Goal: Find specific page/section: Find specific page/section

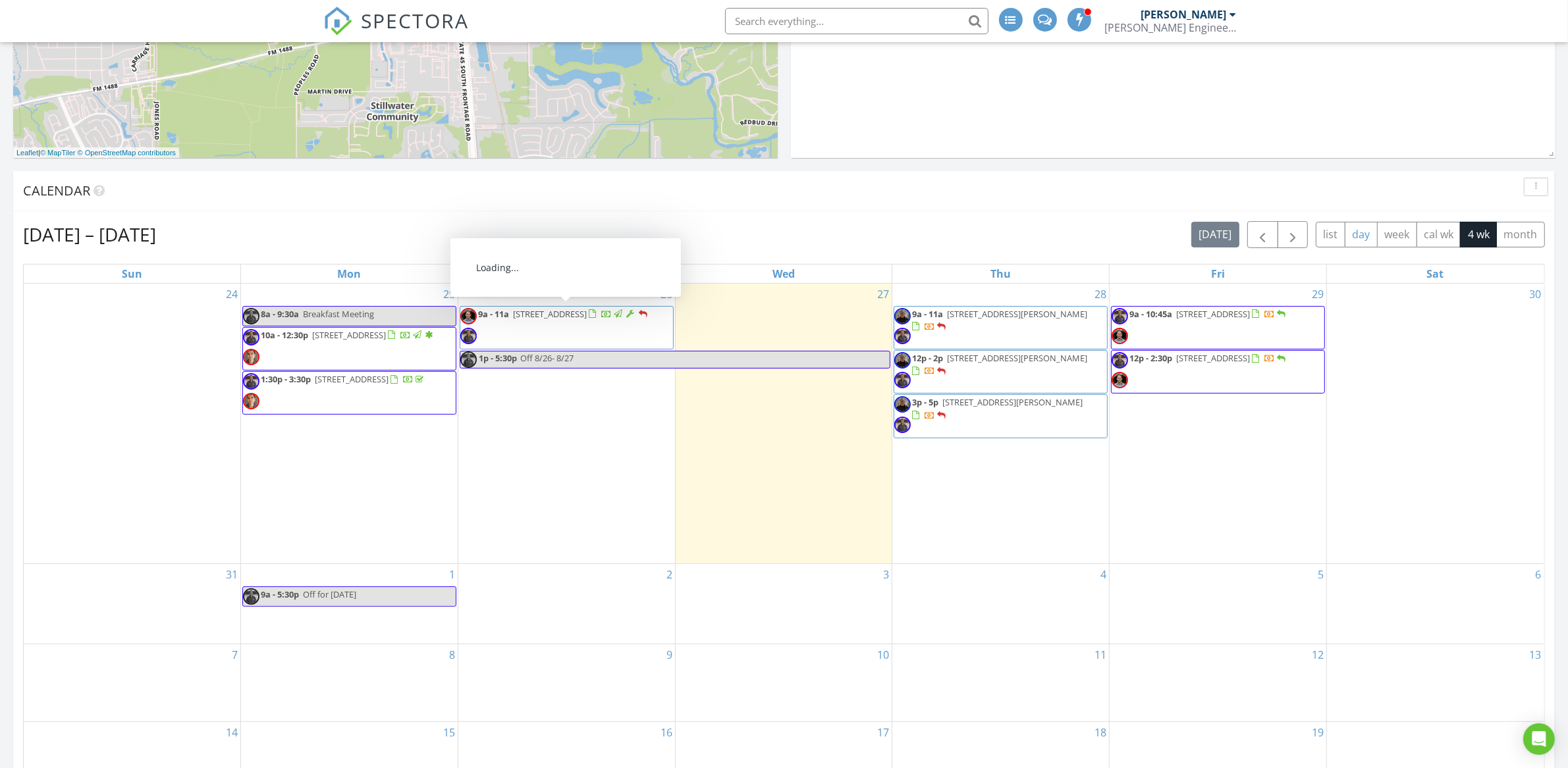
scroll to position [1421, 1593]
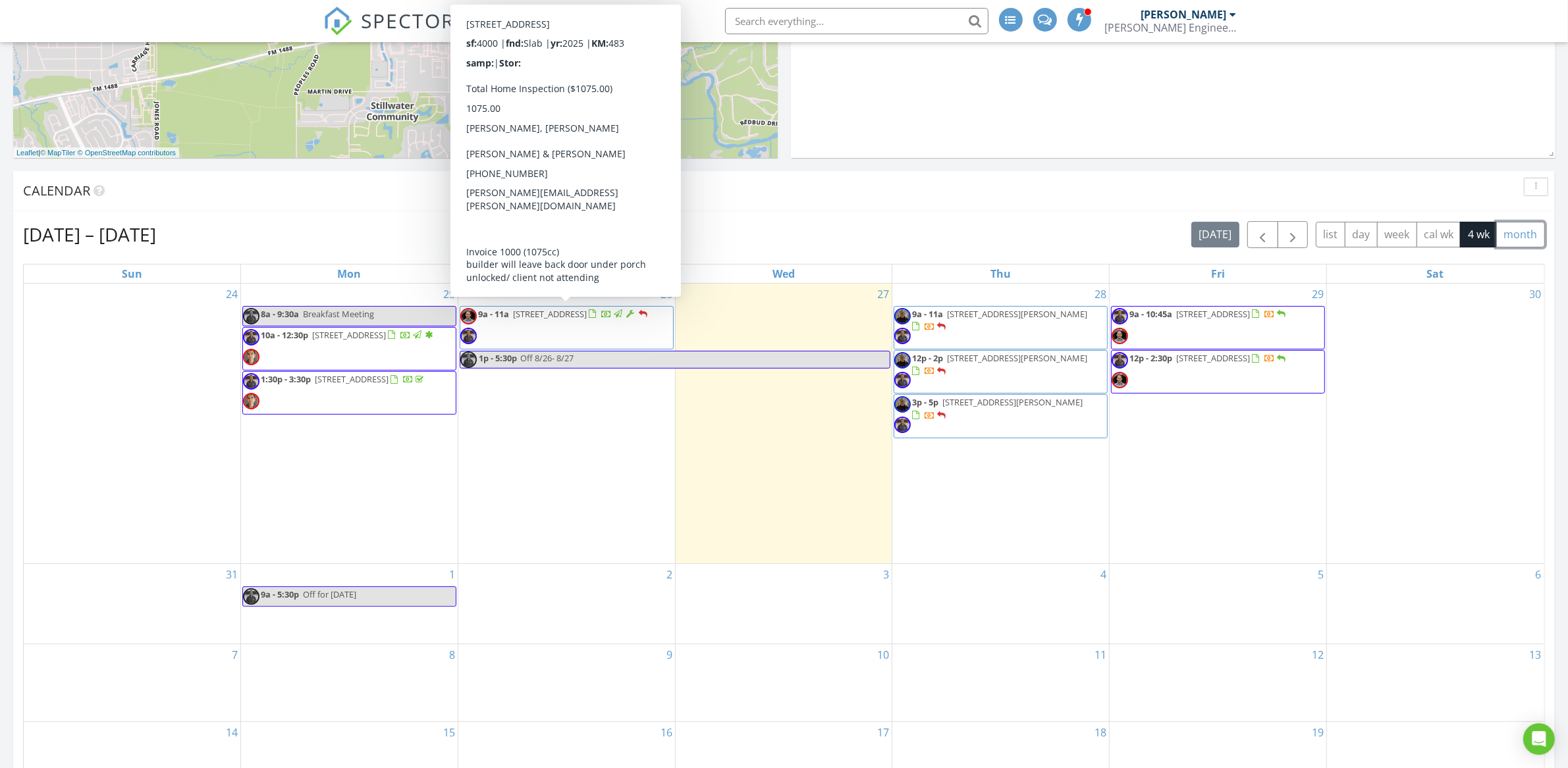
click at [1533, 233] on button "month" at bounding box center [1521, 234] width 49 height 25
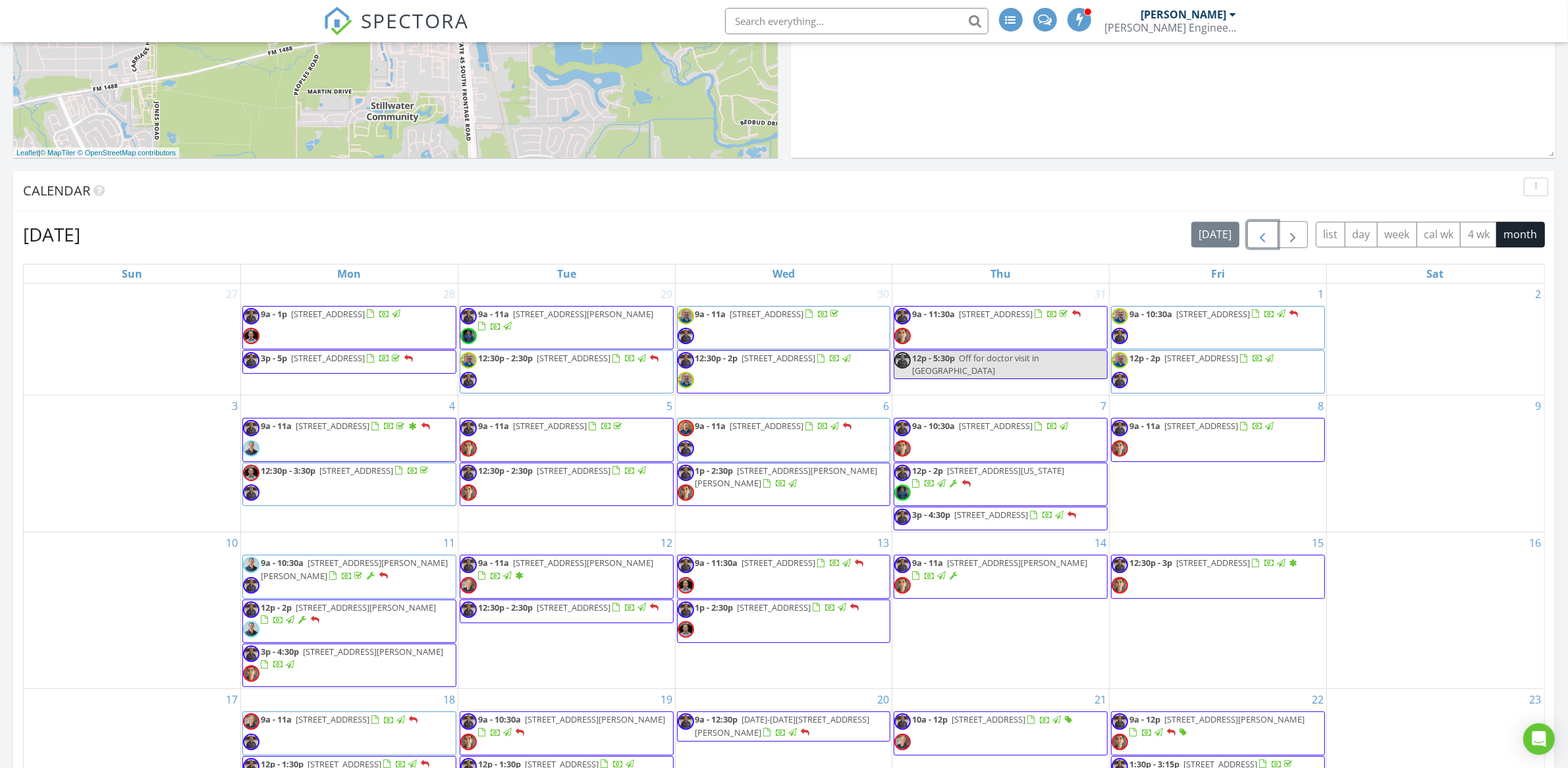
click at [1262, 242] on span "button" at bounding box center [1262, 234] width 15 height 15
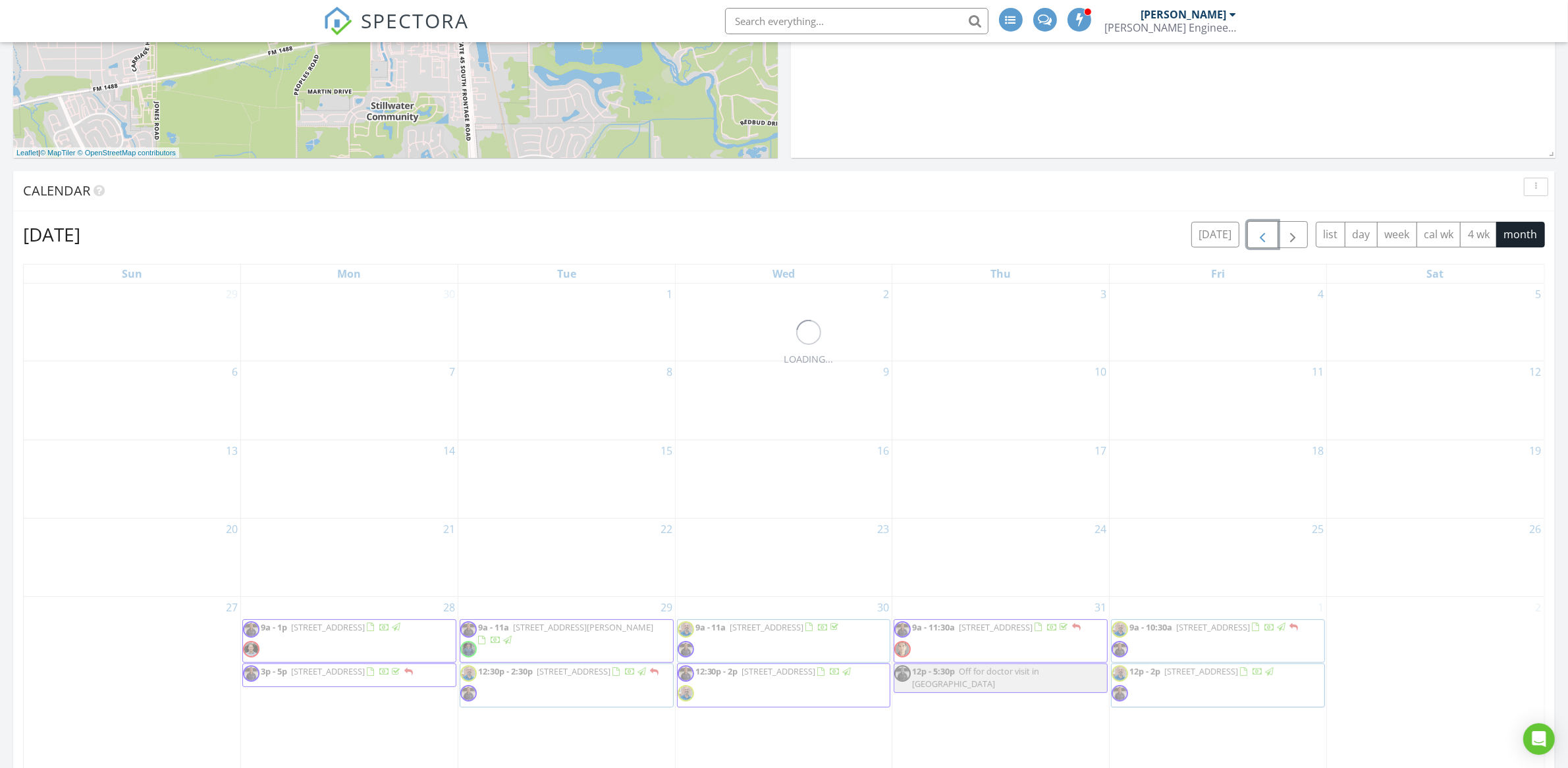
click at [1263, 242] on span "button" at bounding box center [1262, 234] width 15 height 15
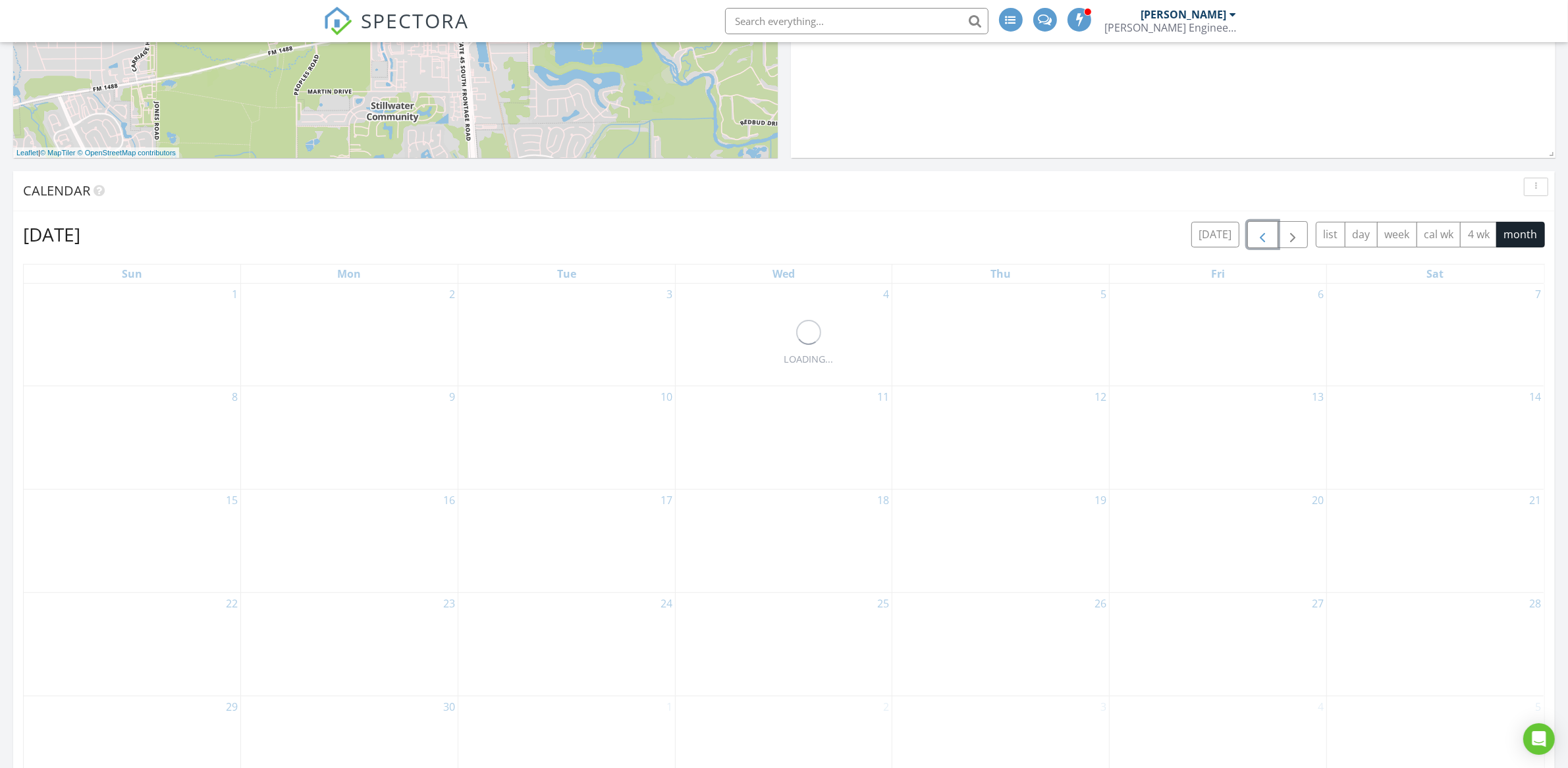
click at [1263, 242] on span "button" at bounding box center [1262, 234] width 15 height 15
click at [1263, 241] on span "button" at bounding box center [1262, 234] width 15 height 15
click at [1262, 241] on span "button" at bounding box center [1262, 234] width 15 height 15
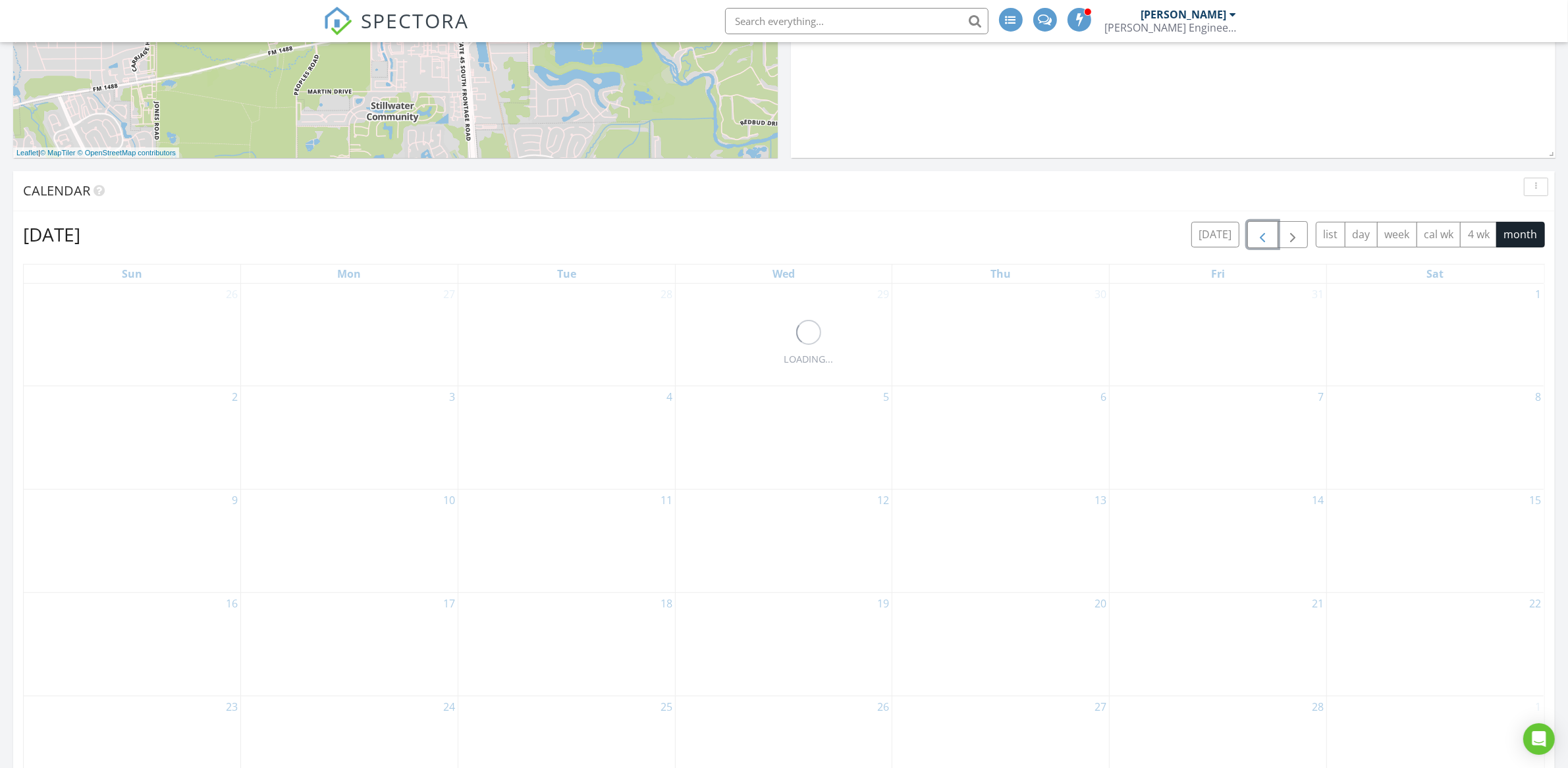
click at [1262, 241] on span "button" at bounding box center [1262, 234] width 15 height 15
click at [1261, 241] on span "button" at bounding box center [1262, 234] width 15 height 15
click at [1259, 241] on span "button" at bounding box center [1262, 234] width 15 height 15
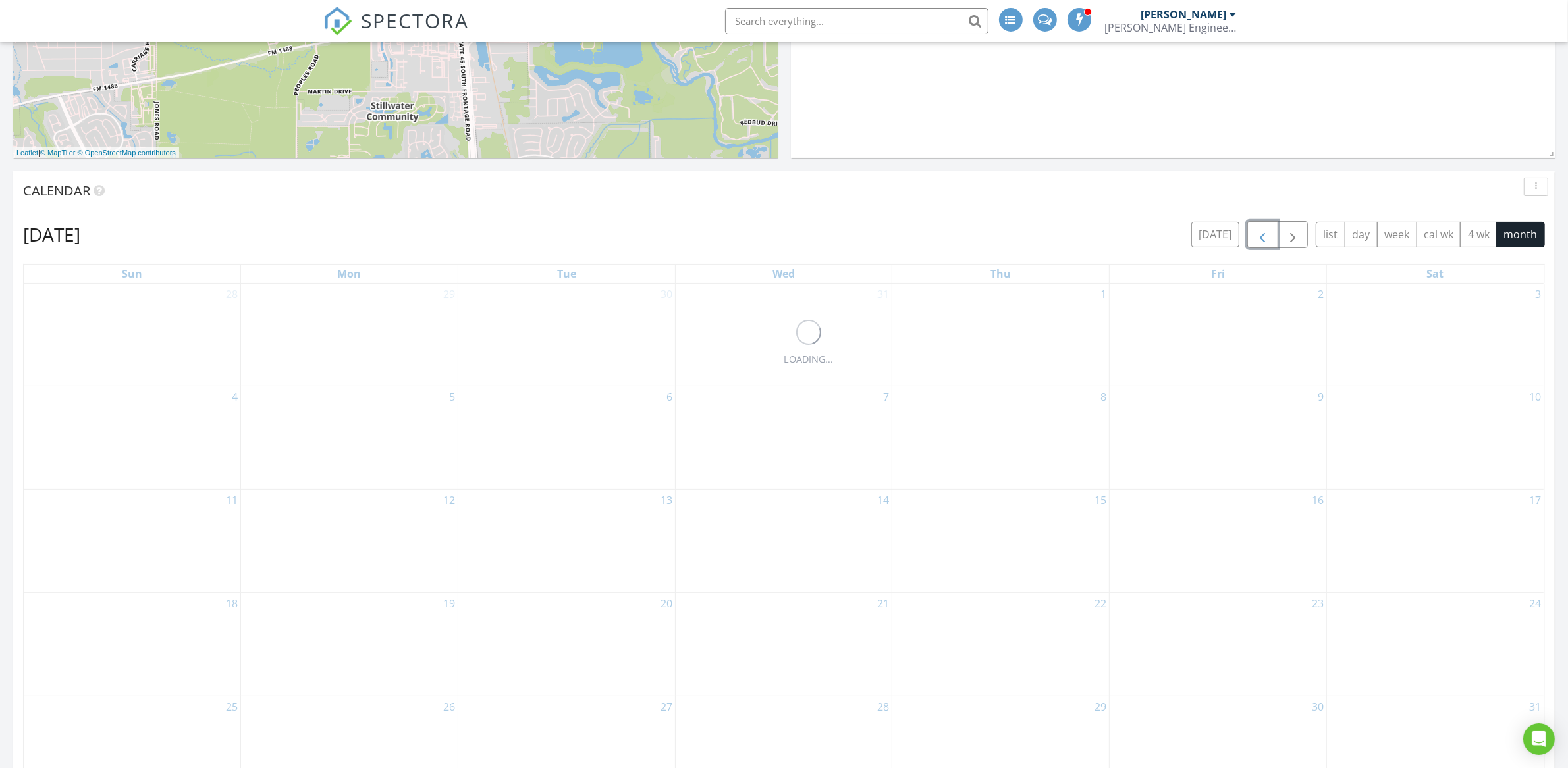
click at [1259, 241] on span "button" at bounding box center [1262, 234] width 15 height 15
click at [1259, 240] on span "button" at bounding box center [1262, 234] width 15 height 15
click at [1260, 239] on span "button" at bounding box center [1262, 234] width 15 height 15
click at [1259, 240] on span "button" at bounding box center [1262, 234] width 15 height 15
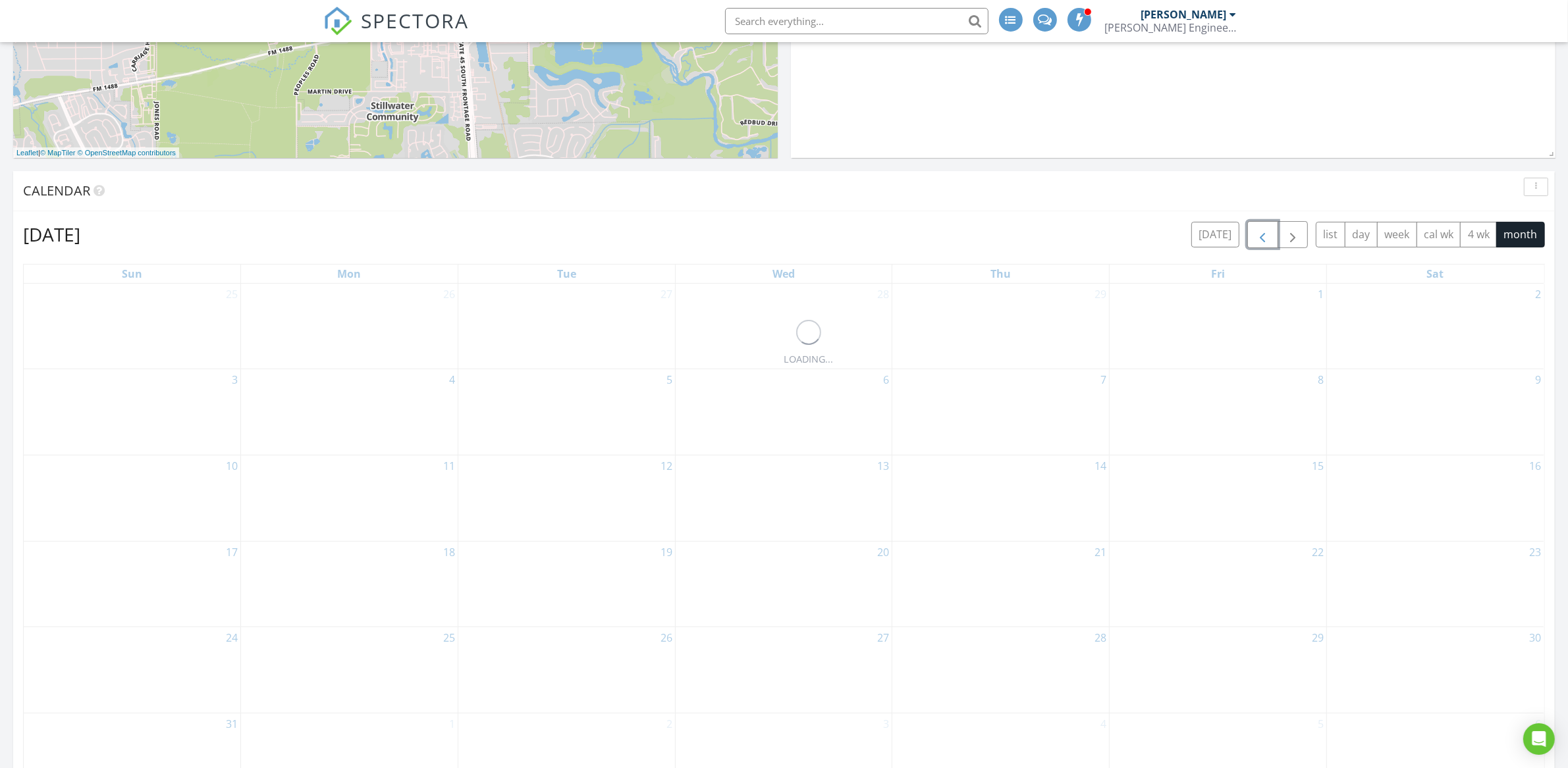
click at [1259, 239] on span "button" at bounding box center [1262, 234] width 15 height 15
click at [1260, 239] on span "button" at bounding box center [1262, 234] width 15 height 15
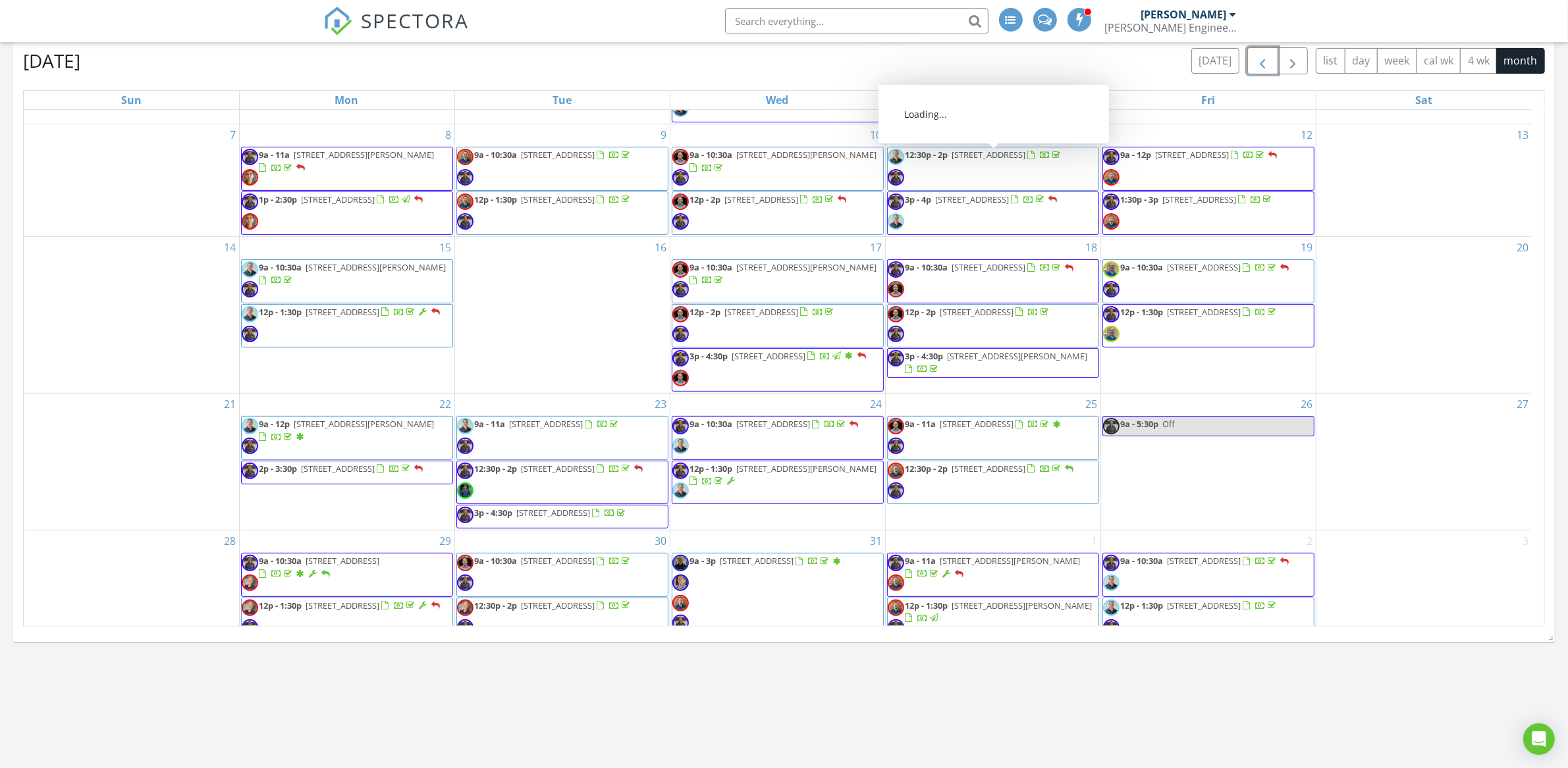
scroll to position [0, 0]
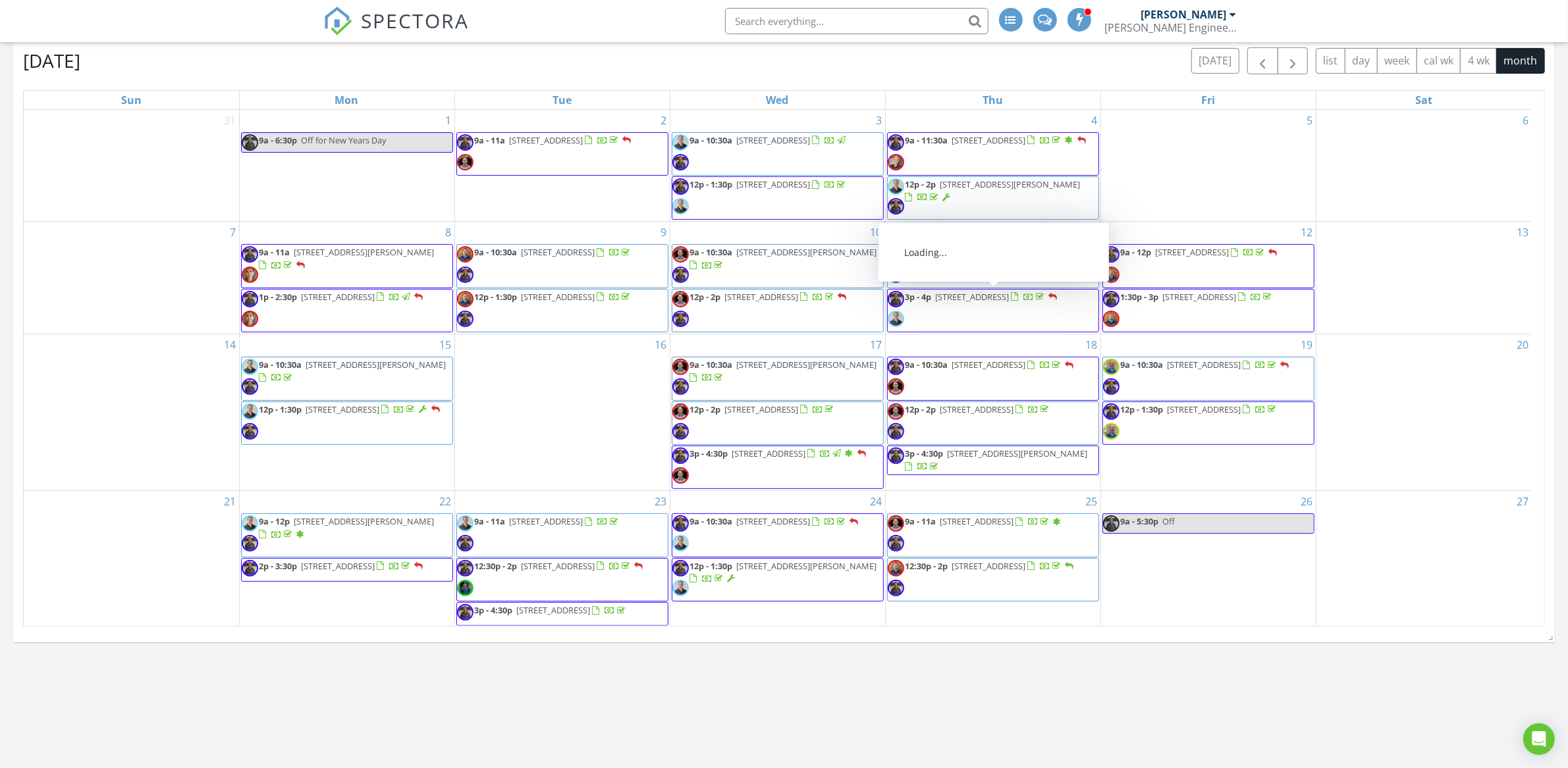
click at [932, 19] on input "text" at bounding box center [857, 21] width 263 height 26
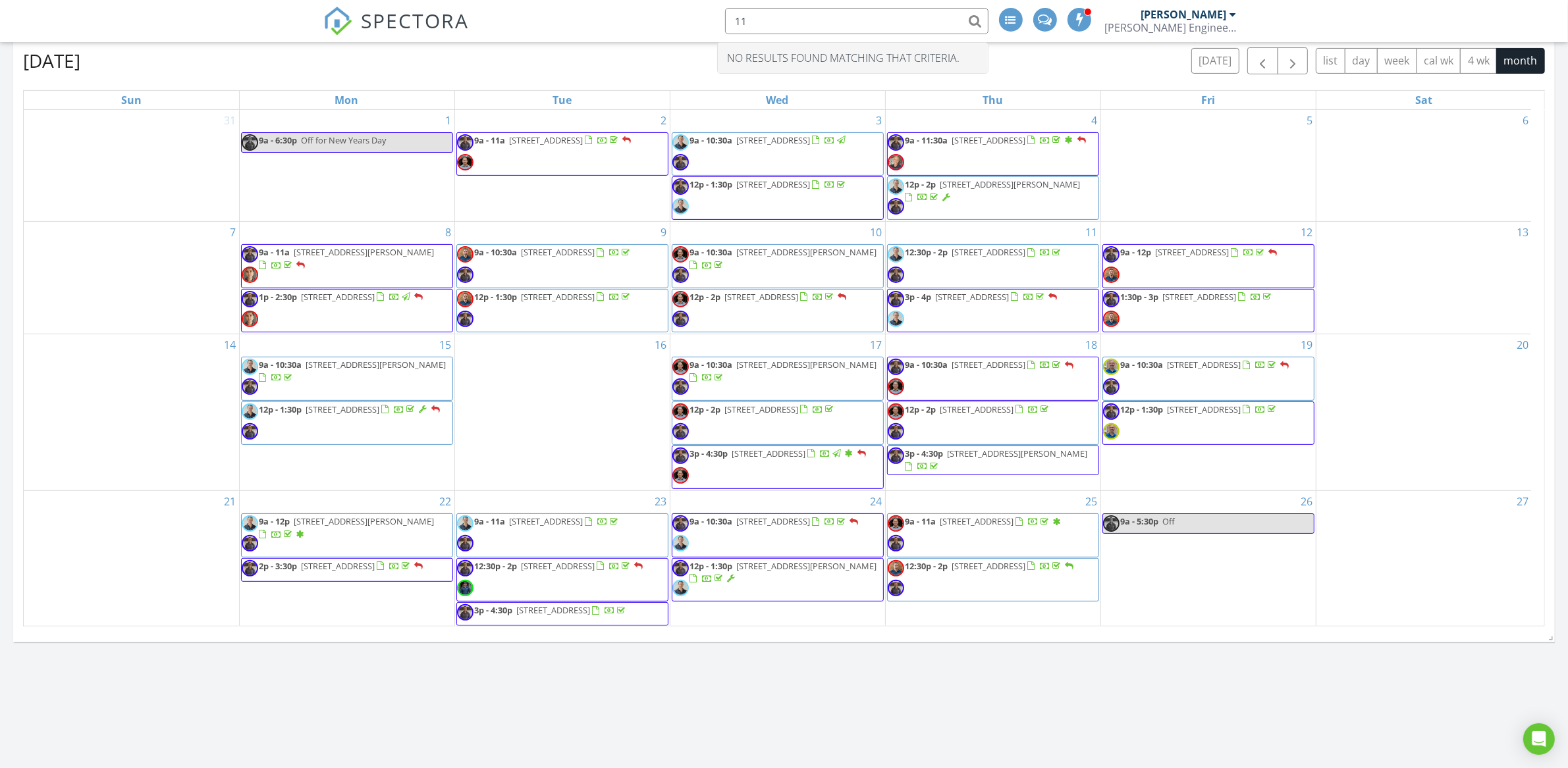
type input "1"
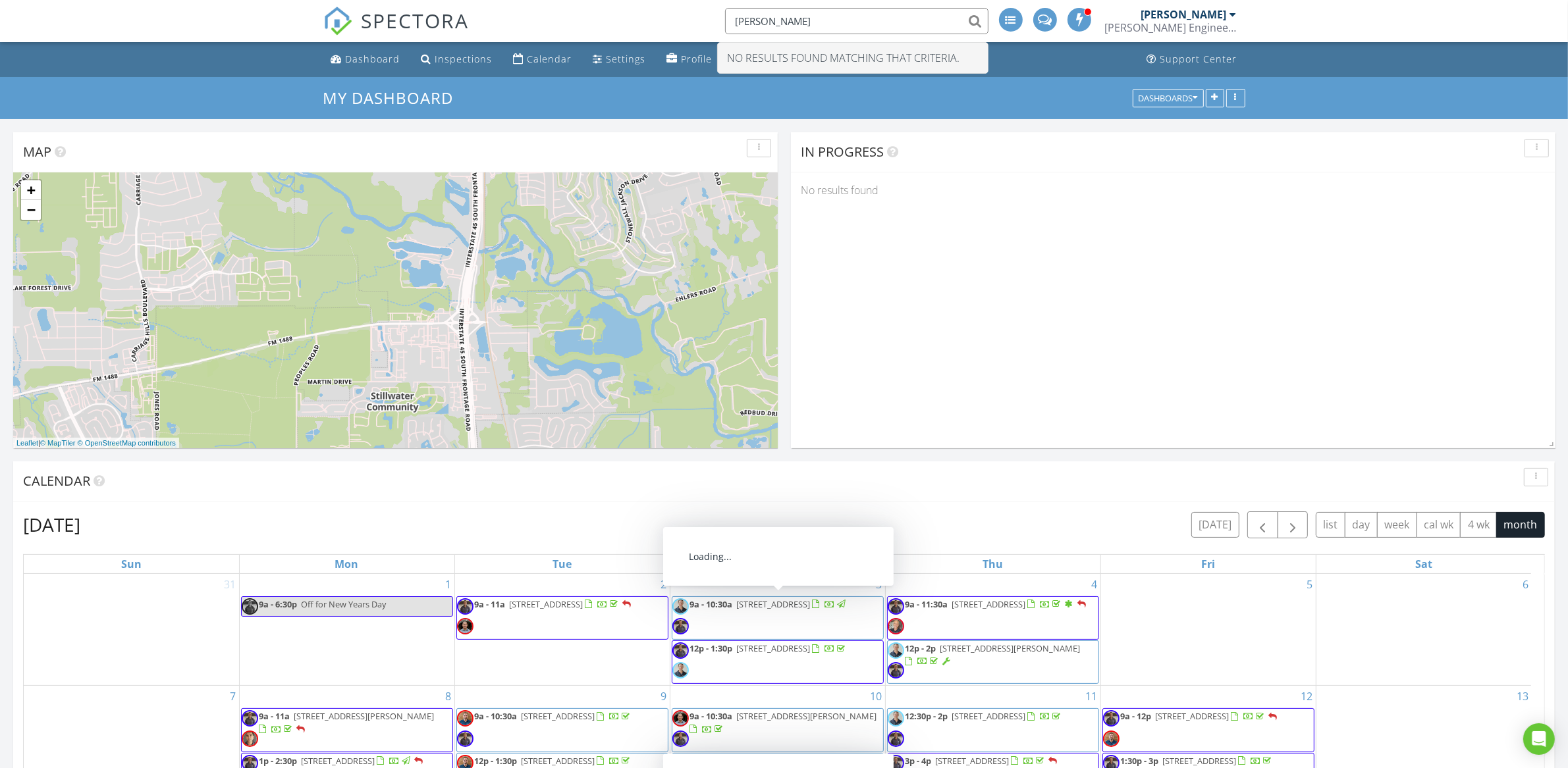
type input "lonestar"
click at [1092, 192] on div "No results found" at bounding box center [1173, 190] width 764 height 35
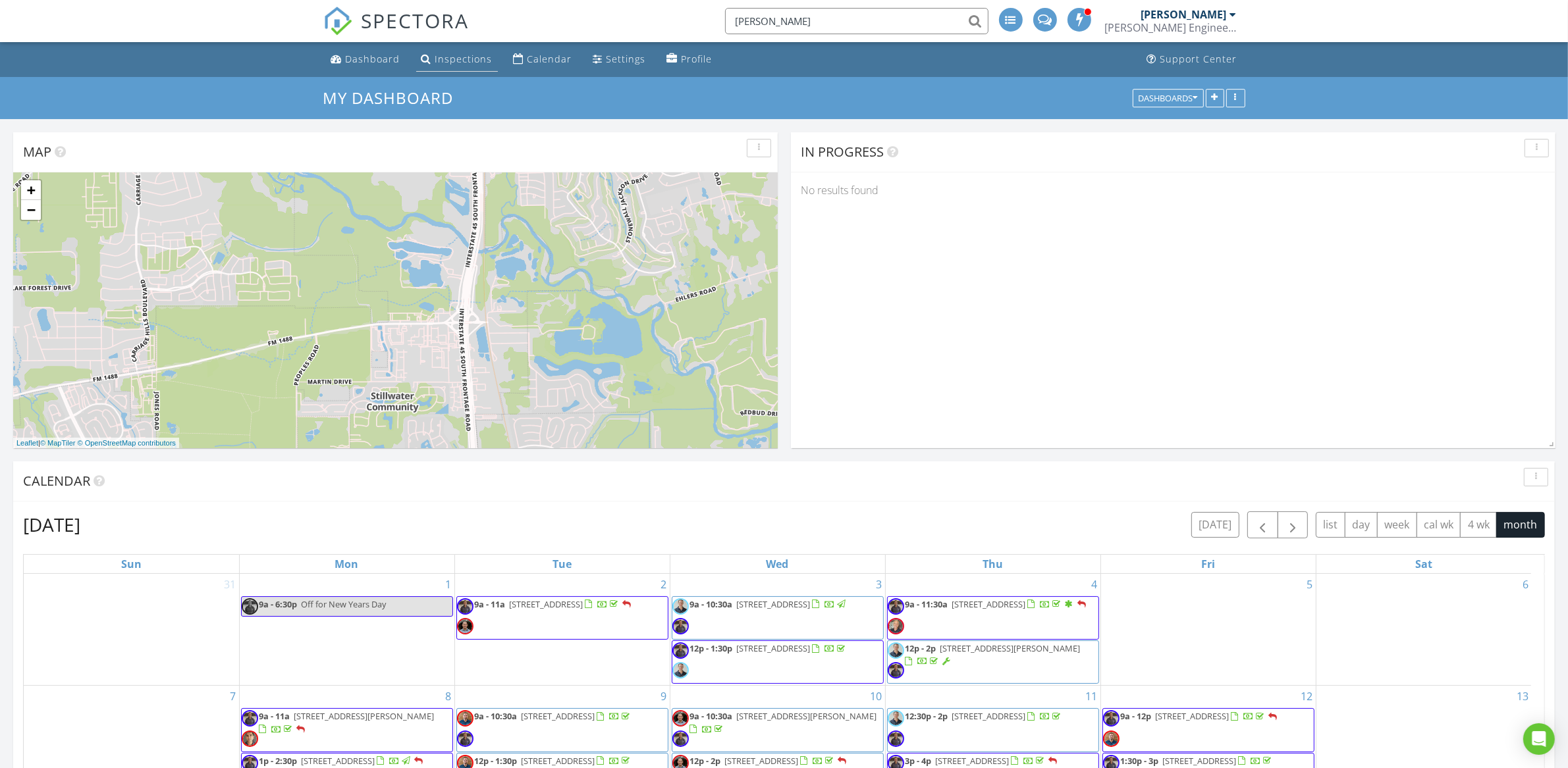
click at [464, 54] on div "Inspections" at bounding box center [463, 59] width 57 height 13
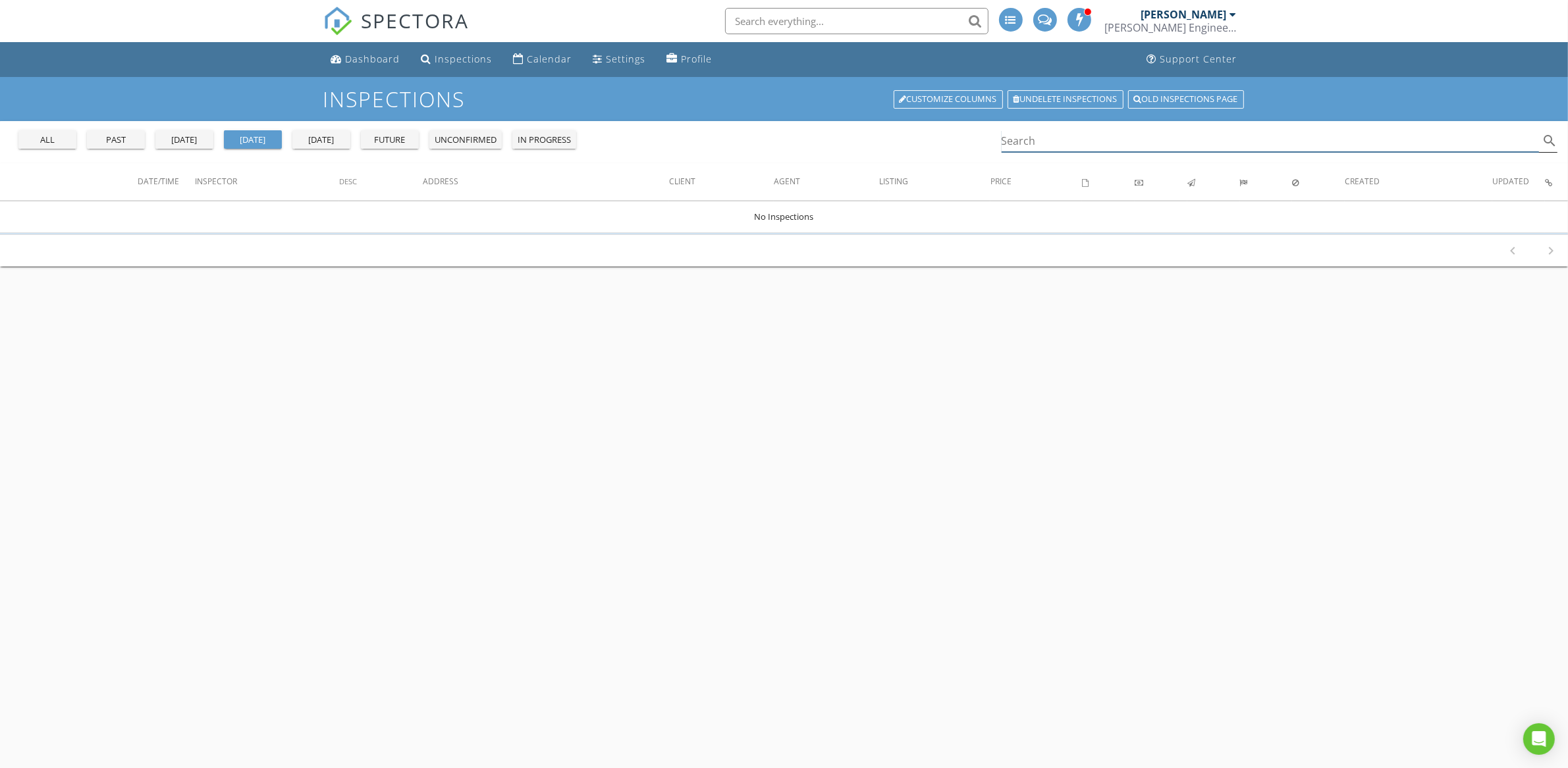
click at [1021, 153] on div "Search search" at bounding box center [1279, 142] width 557 height 22
type input "11110 [PERSON_NAME]"
click at [134, 133] on div "past" at bounding box center [116, 140] width 47 height 14
click at [1164, 100] on link "Old inspections page" at bounding box center [1186, 99] width 116 height 18
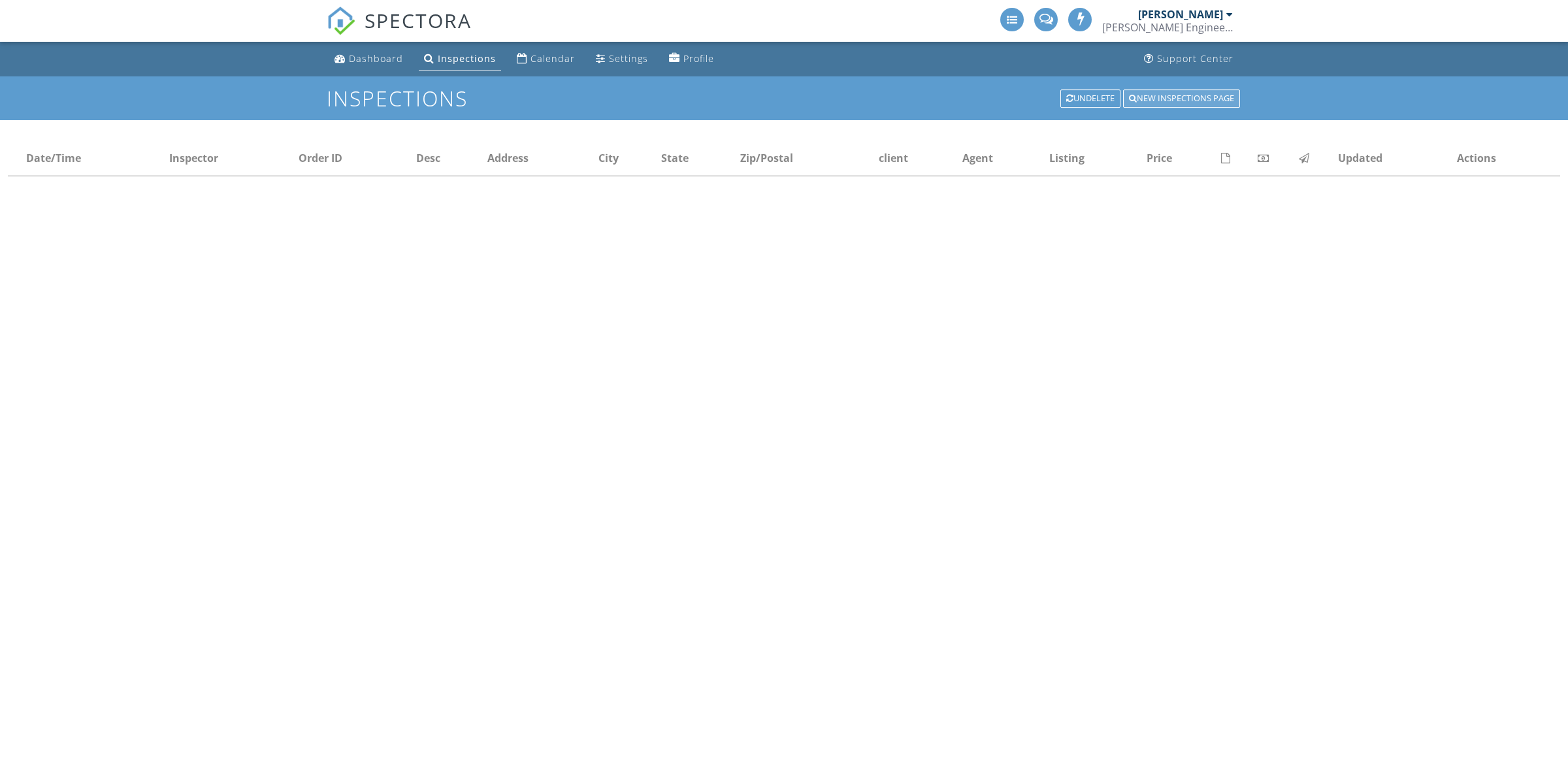
select select "100"
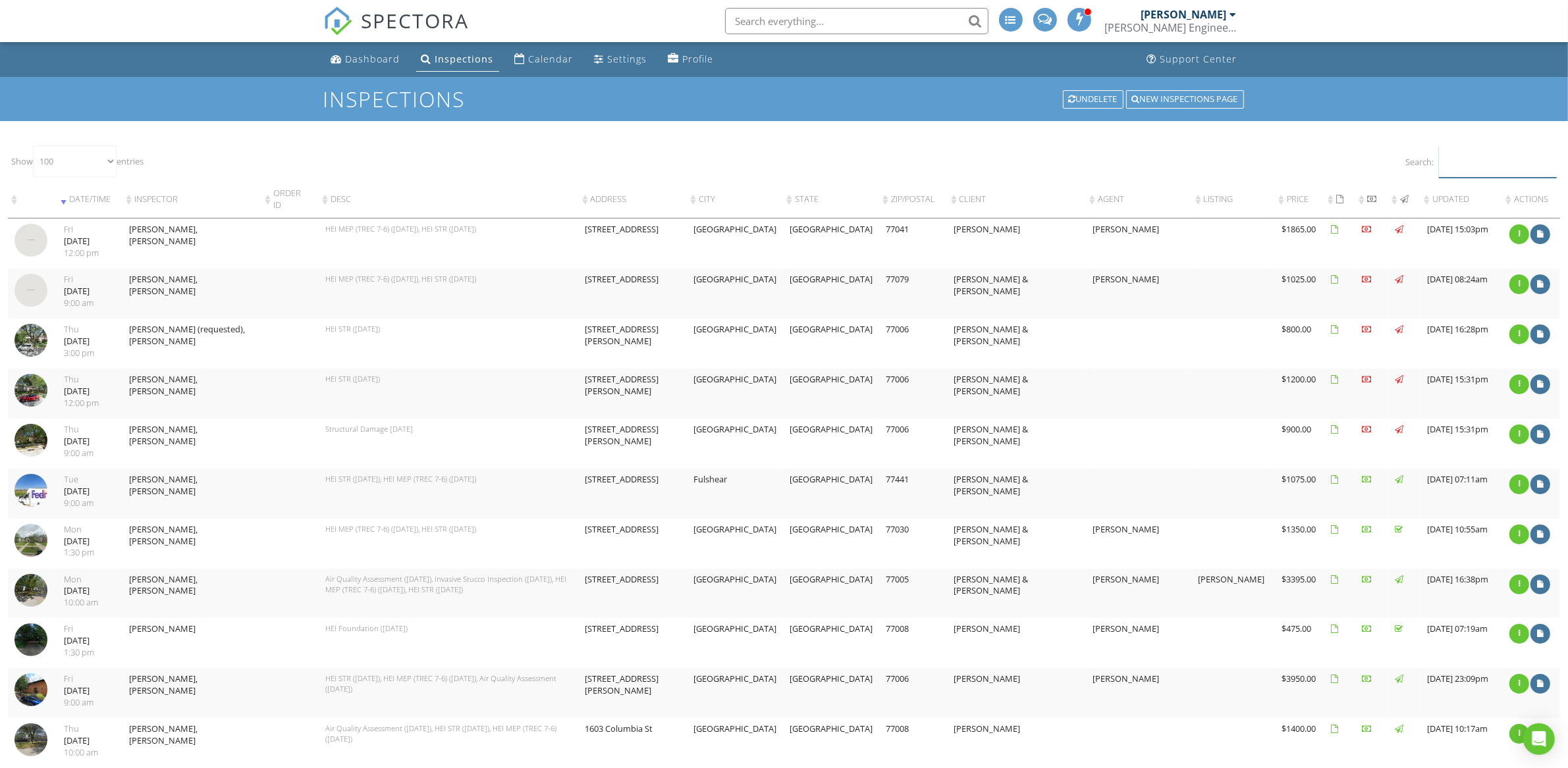
click at [1442, 161] on input "Search:" at bounding box center [1498, 162] width 118 height 33
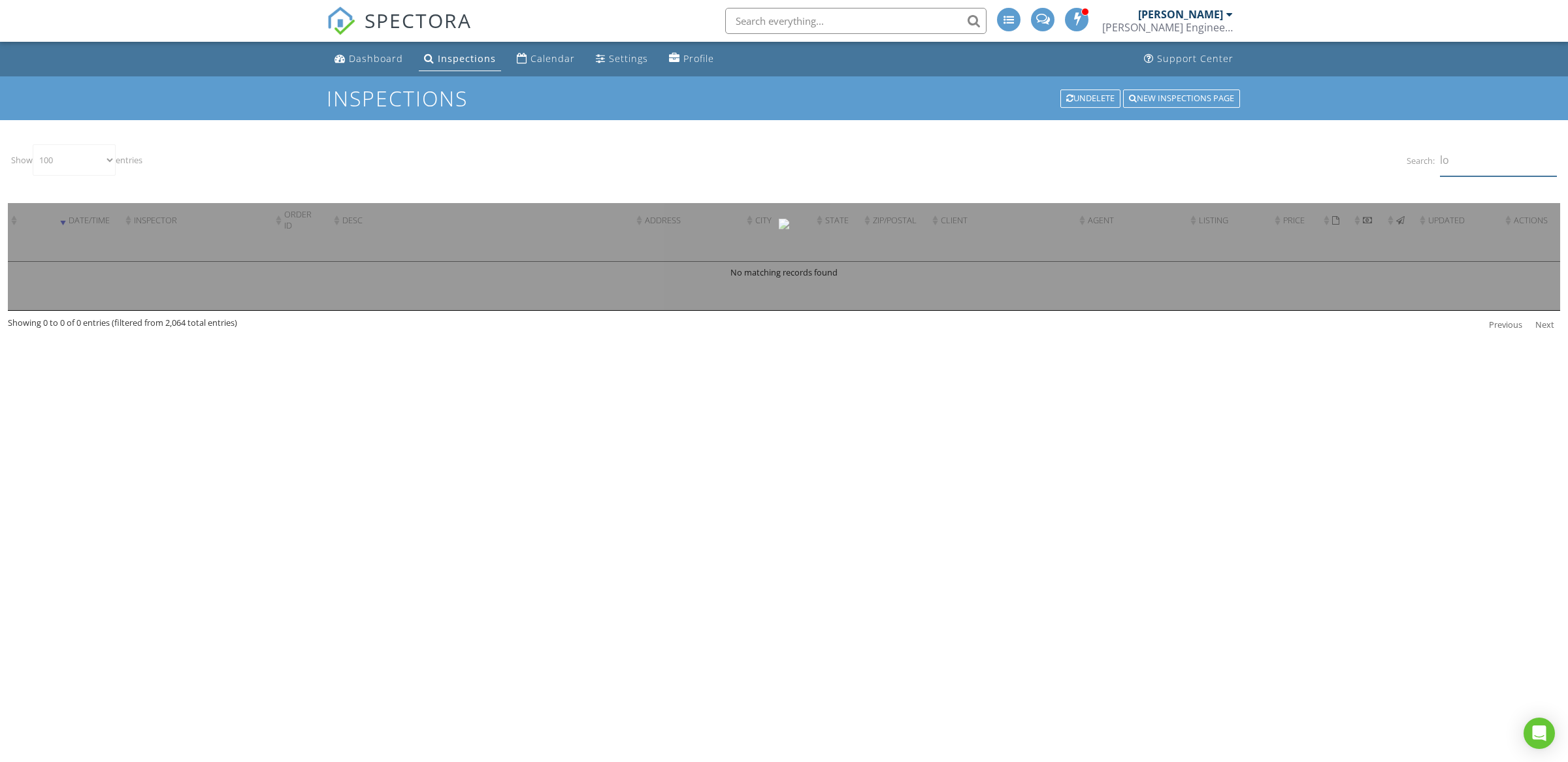
type input "l"
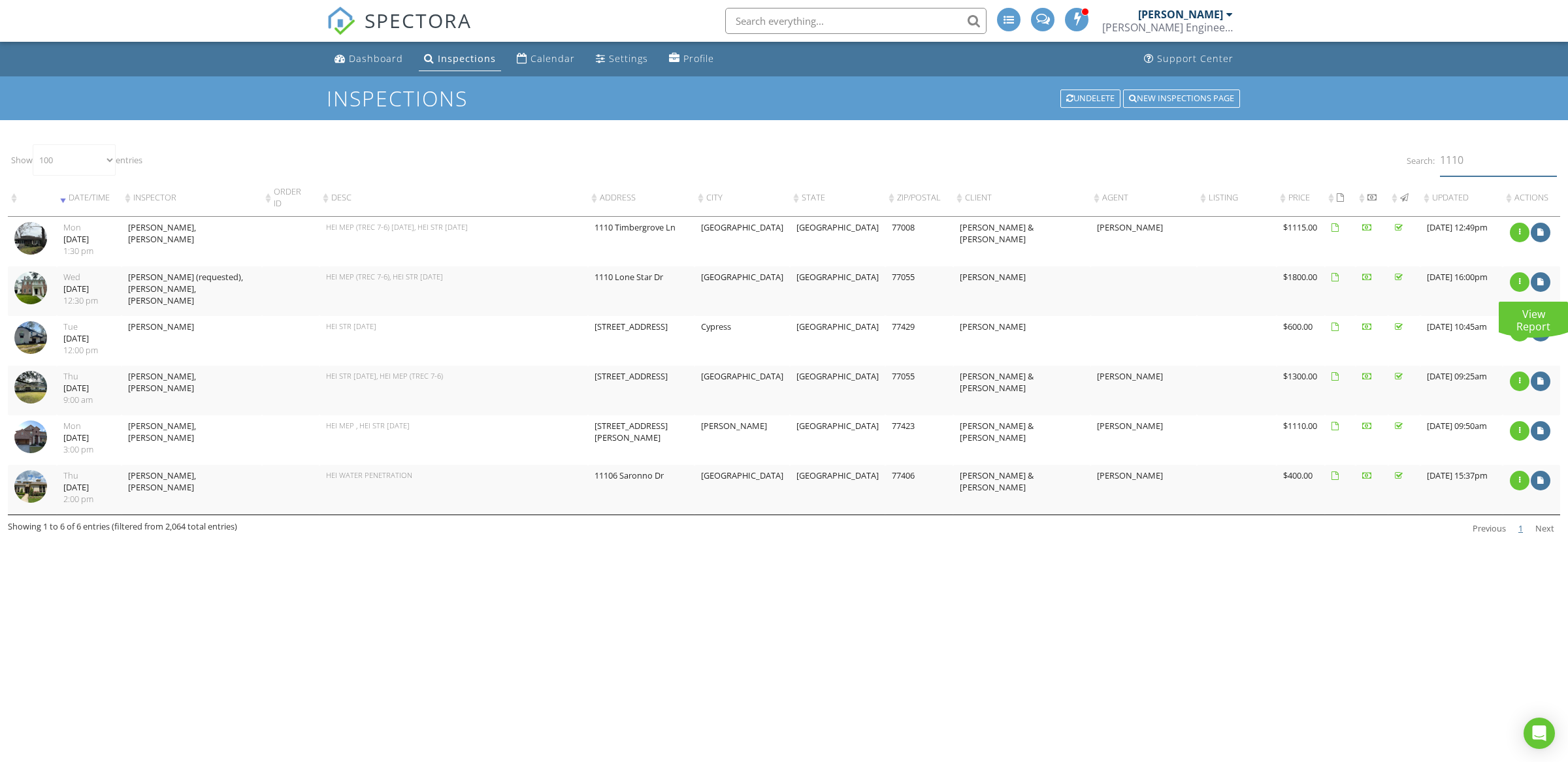
type input "1110"
click at [1535, 283] on div at bounding box center [1540, 282] width 20 height 20
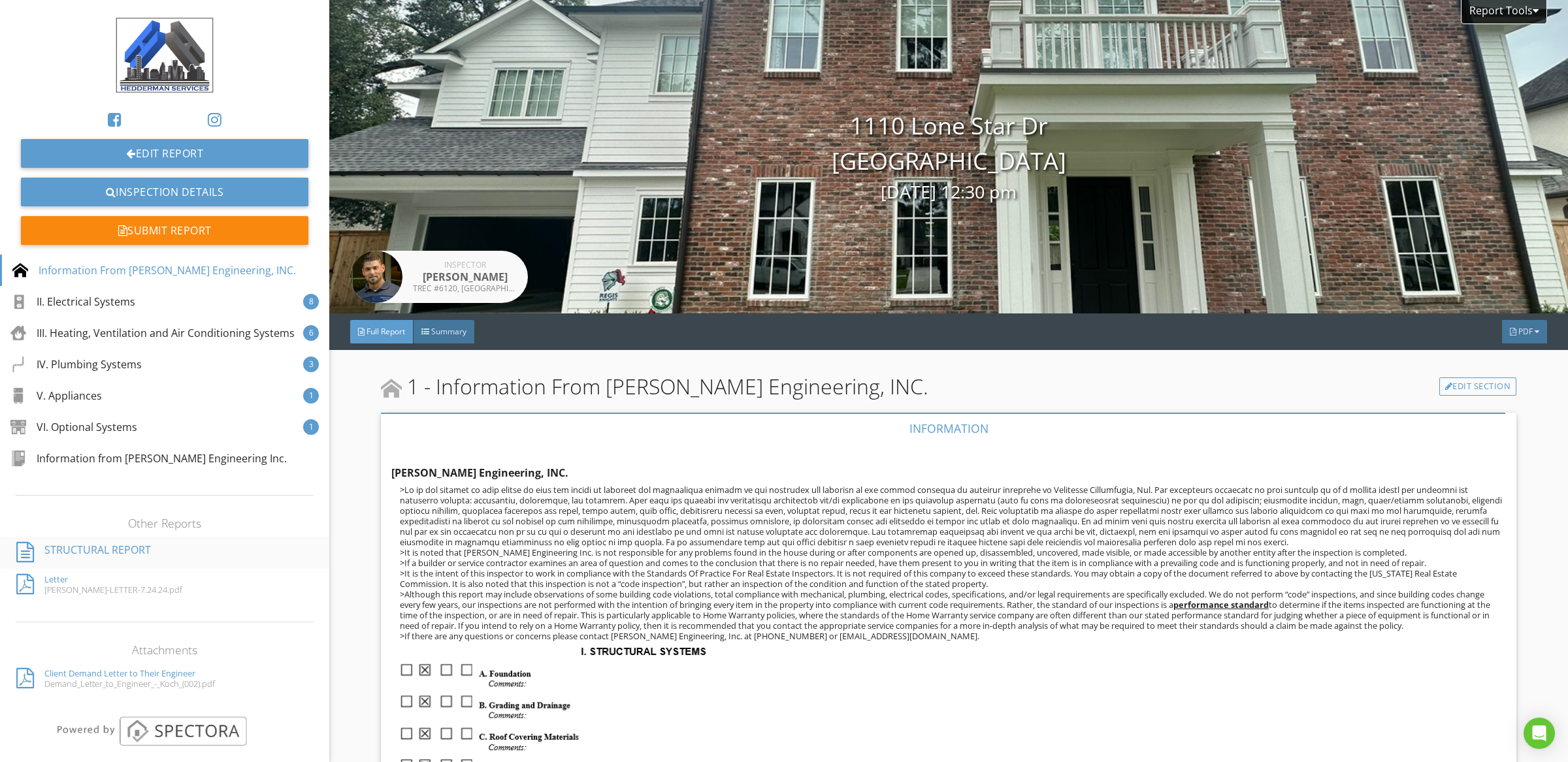
click at [123, 564] on div "STRUCTURAL REPORT" at bounding box center [97, 553] width 106 height 22
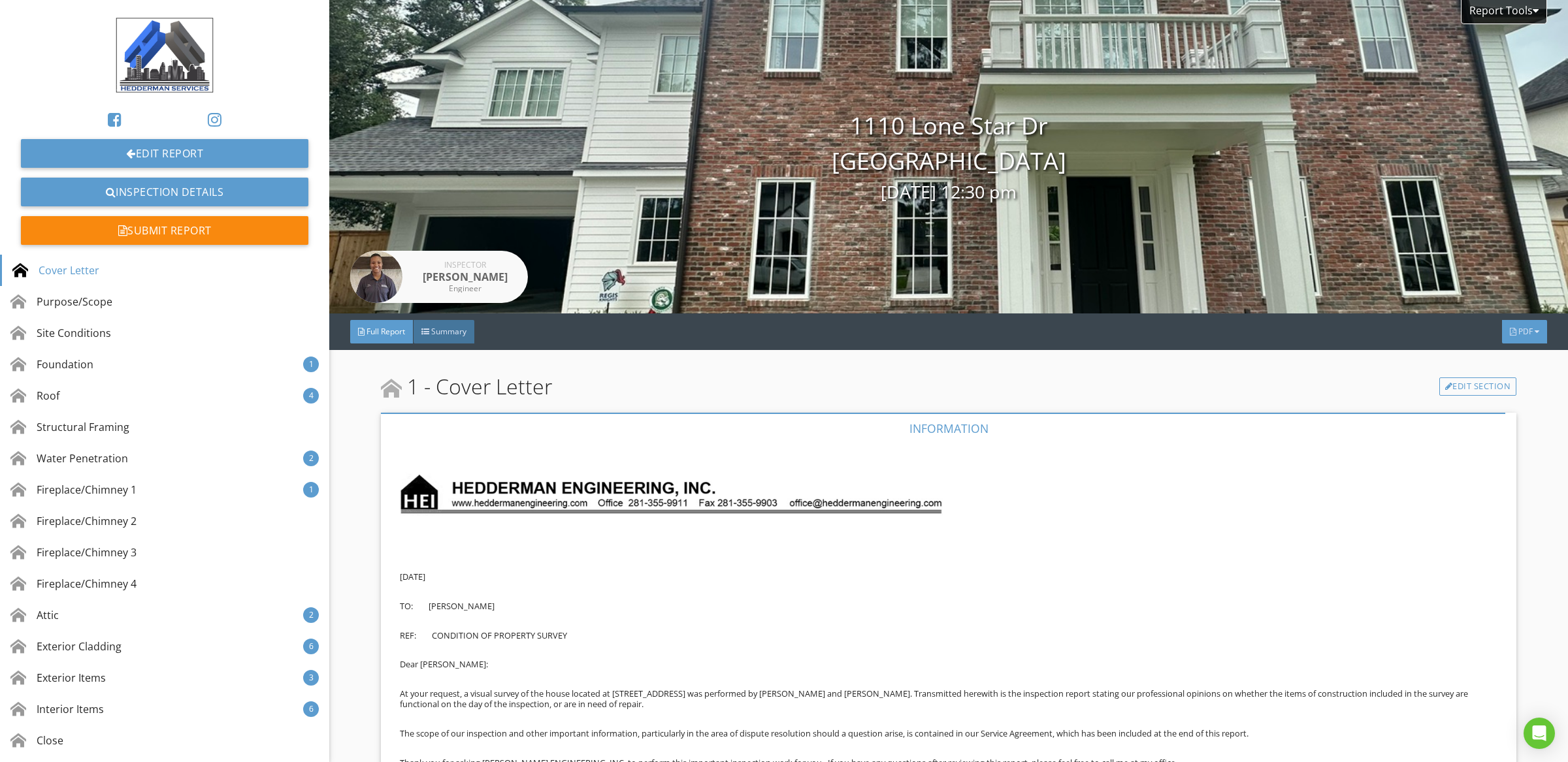
click at [1518, 326] on span "PDF" at bounding box center [1526, 331] width 14 height 11
click at [1517, 370] on div "Full Report" at bounding box center [1507, 377] width 84 height 15
